Goal: Information Seeking & Learning: Check status

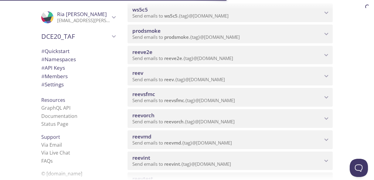
scroll to position [182, 0]
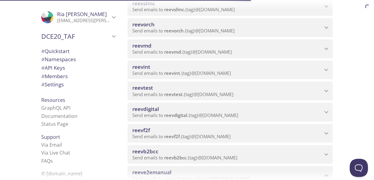
click at [166, 114] on span "reevdigital" at bounding box center [175, 115] width 23 height 6
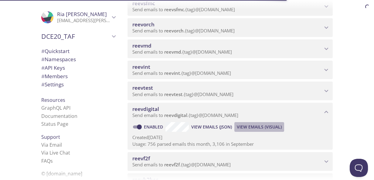
click at [258, 126] on span "View Emails (Visual)" at bounding box center [259, 127] width 45 height 7
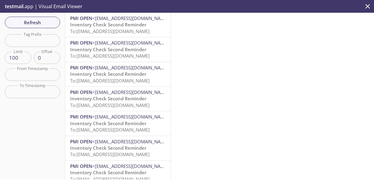
click at [100, 24] on span "Inventory Check Second Reminder" at bounding box center [108, 25] width 76 height 6
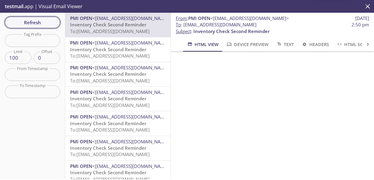
click at [36, 23] on span "Refresh" at bounding box center [33, 23] width 46 height 8
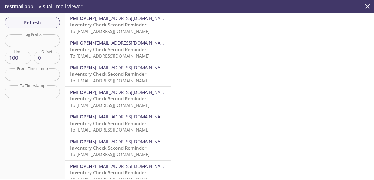
click at [119, 25] on span "Inventory Check Second Reminder" at bounding box center [108, 25] width 76 height 6
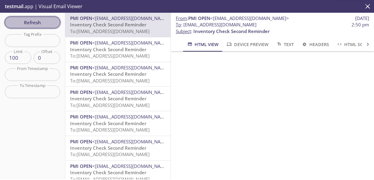
click at [42, 22] on span "Refresh" at bounding box center [33, 23] width 46 height 8
